Goal: Task Accomplishment & Management: Manage account settings

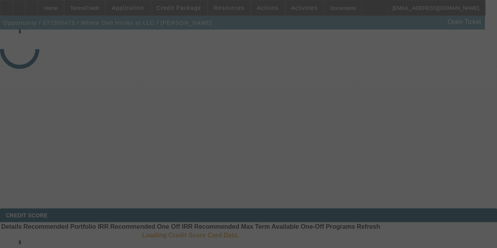
select select "3"
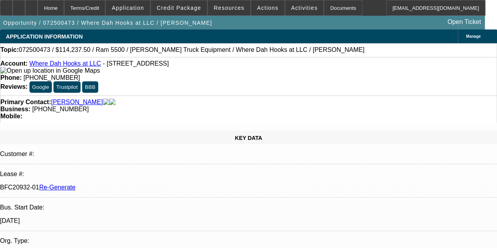
select select "0"
select select "2"
select select "0.1"
select select "4"
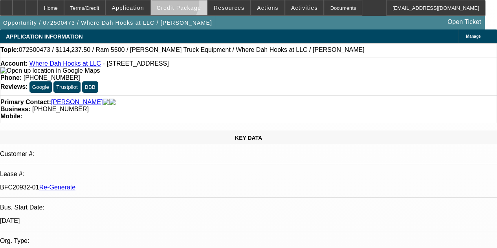
click at [181, 4] on span at bounding box center [179, 7] width 56 height 19
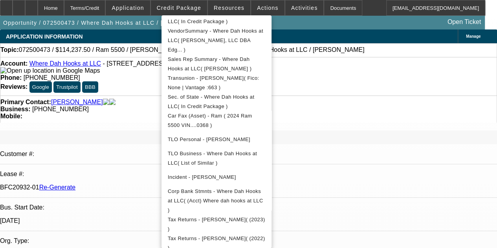
scroll to position [206, 0]
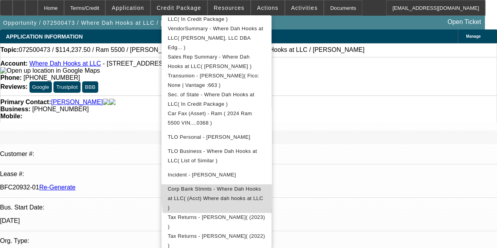
click at [263, 186] on span "Corp Bank Stmnts - Where Dah Hooks at LLC( (Acct) Where dah hooks at LLC )" at bounding box center [215, 198] width 95 height 25
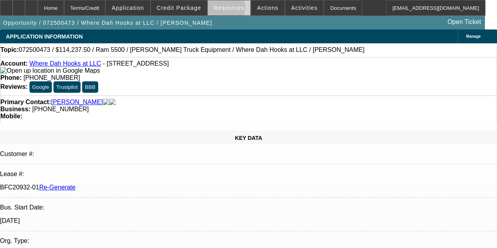
click at [222, 9] on span "Resources" at bounding box center [229, 8] width 31 height 6
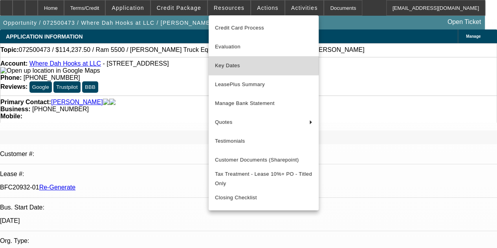
click at [228, 64] on span "Key Dates" at bounding box center [263, 65] width 97 height 9
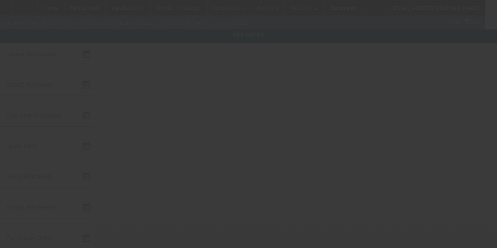
type input "7/21/2025"
type input "8/11/2025"
type input "8/12/2025"
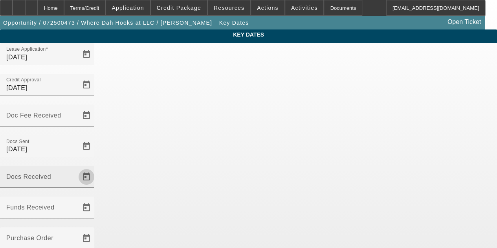
click at [96, 167] on span "Open calendar" at bounding box center [86, 176] width 19 height 19
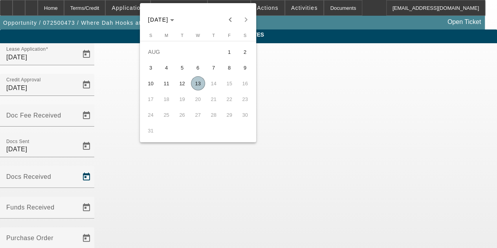
click at [198, 82] on span "13" at bounding box center [198, 83] width 14 height 14
type input "[DATE]"
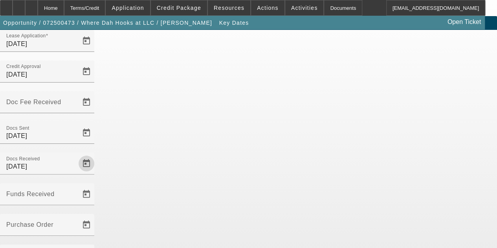
scroll to position [51, 0]
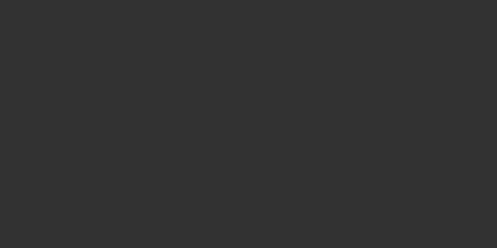
select select "3"
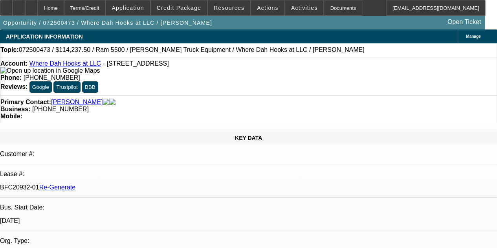
select select "0"
select select "2"
select select "0.1"
select select "4"
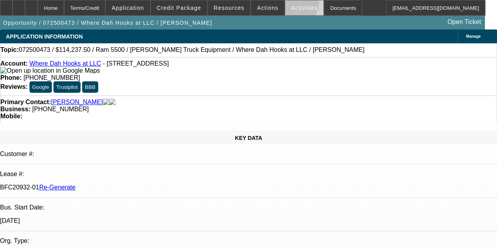
click at [291, 5] on span "Activities" at bounding box center [304, 8] width 27 height 6
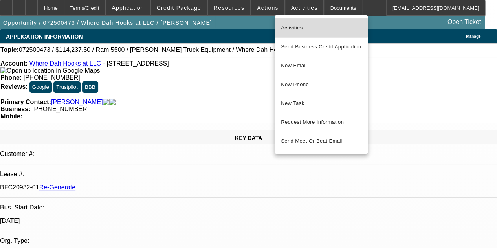
click at [287, 28] on span "Activities" at bounding box center [321, 27] width 80 height 9
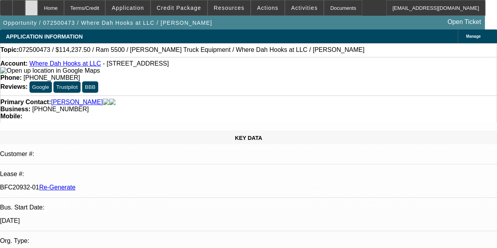
click at [31, 5] on icon at bounding box center [31, 5] width 0 height 0
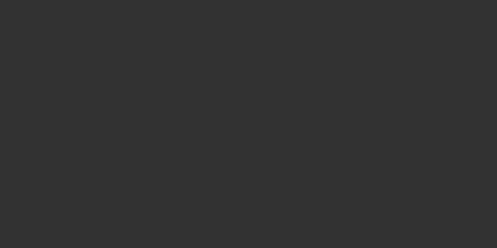
select select "3"
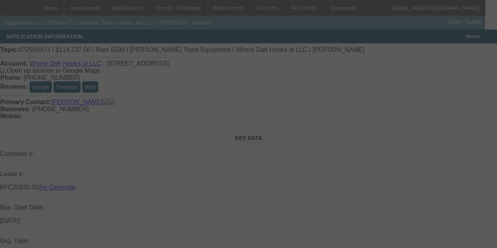
select select "0"
select select "2"
select select "0.1"
select select "4"
